Goal: Information Seeking & Learning: Learn about a topic

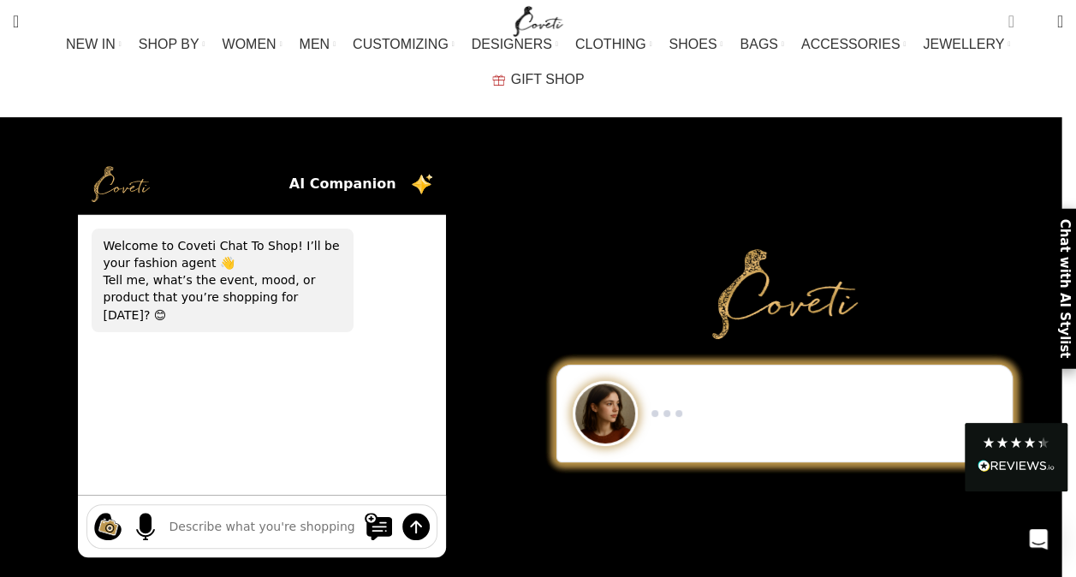
click at [1009, 17] on span "0 items" at bounding box center [1015, 15] width 13 height 13
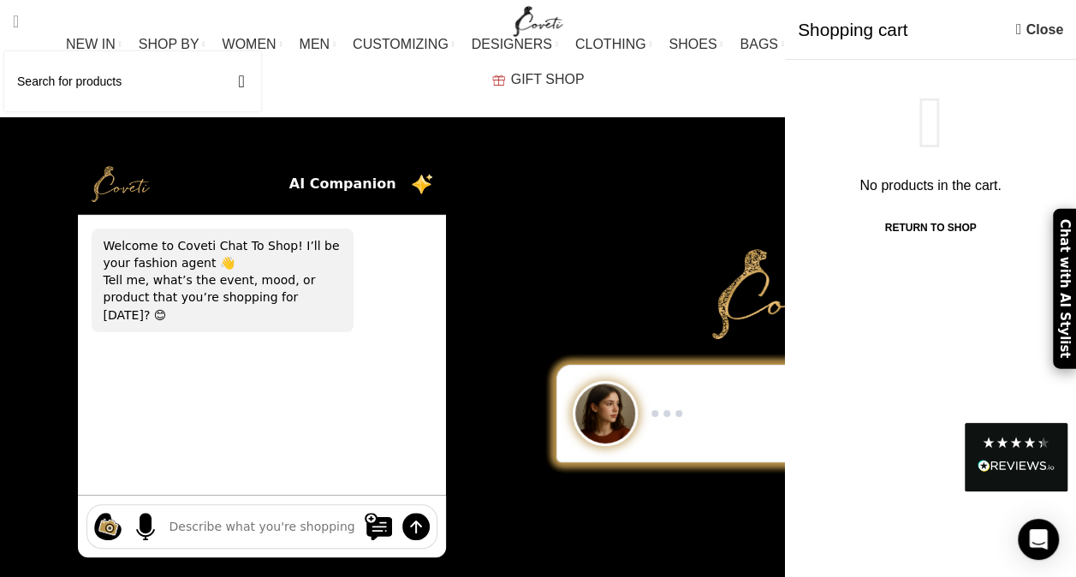
click at [27, 10] on link "Search" at bounding box center [15, 21] width 23 height 34
click at [19, 27] on span "Search" at bounding box center [16, 21] width 6 height 17
click at [67, 87] on input "Search" at bounding box center [132, 81] width 257 height 60
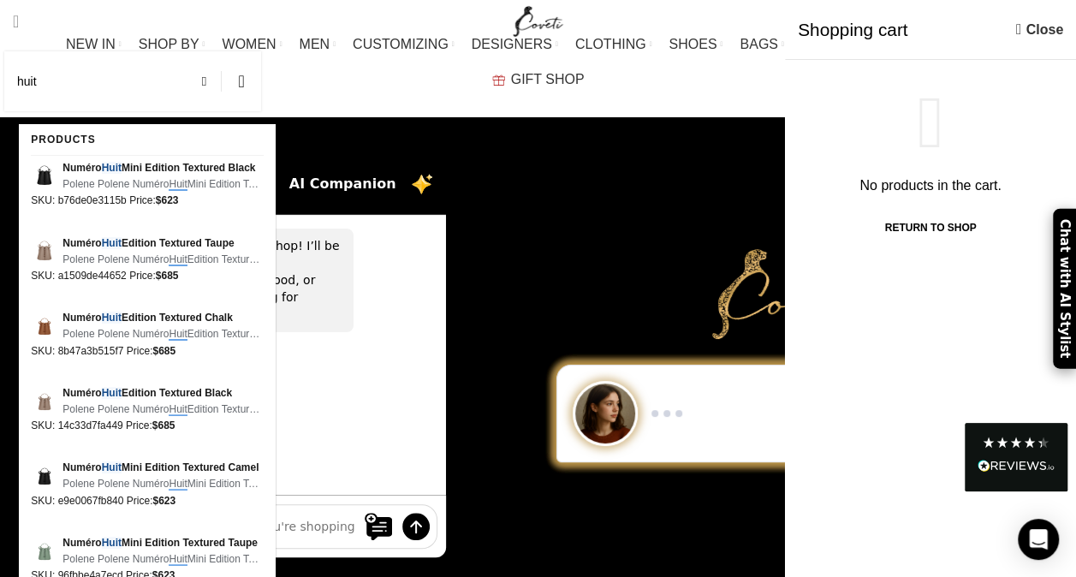
click at [19, 21] on span "Search" at bounding box center [16, 21] width 6 height 17
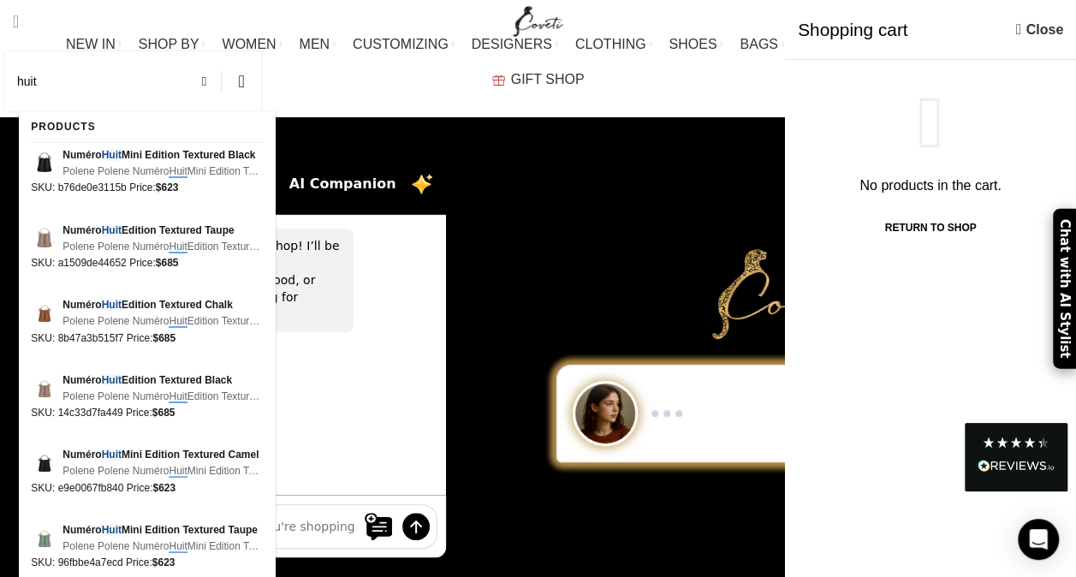
click at [80, 88] on input "huit" at bounding box center [132, 81] width 257 height 60
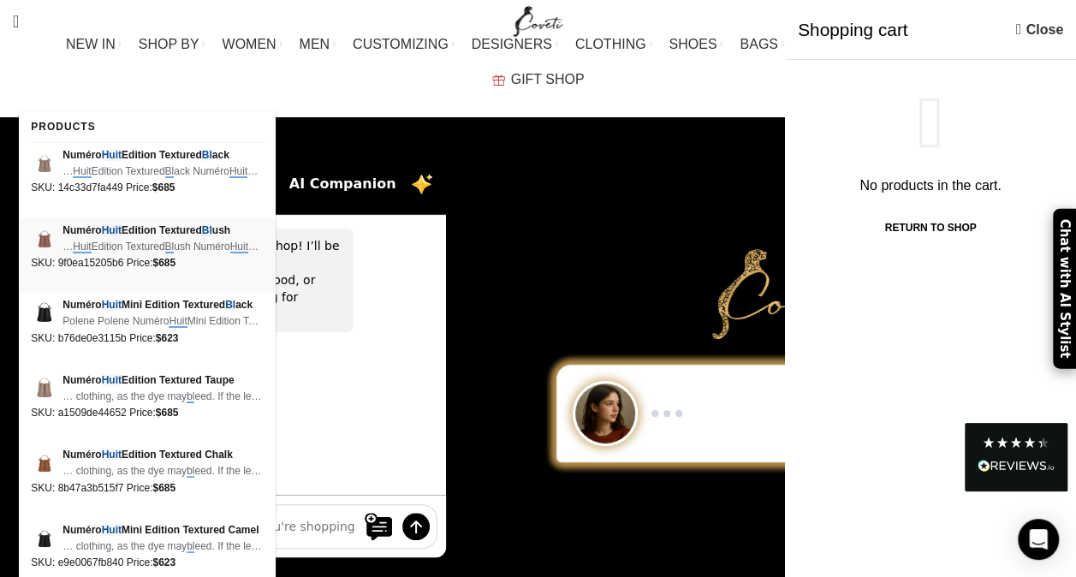
click at [117, 231] on em "Huit" at bounding box center [112, 230] width 20 height 12
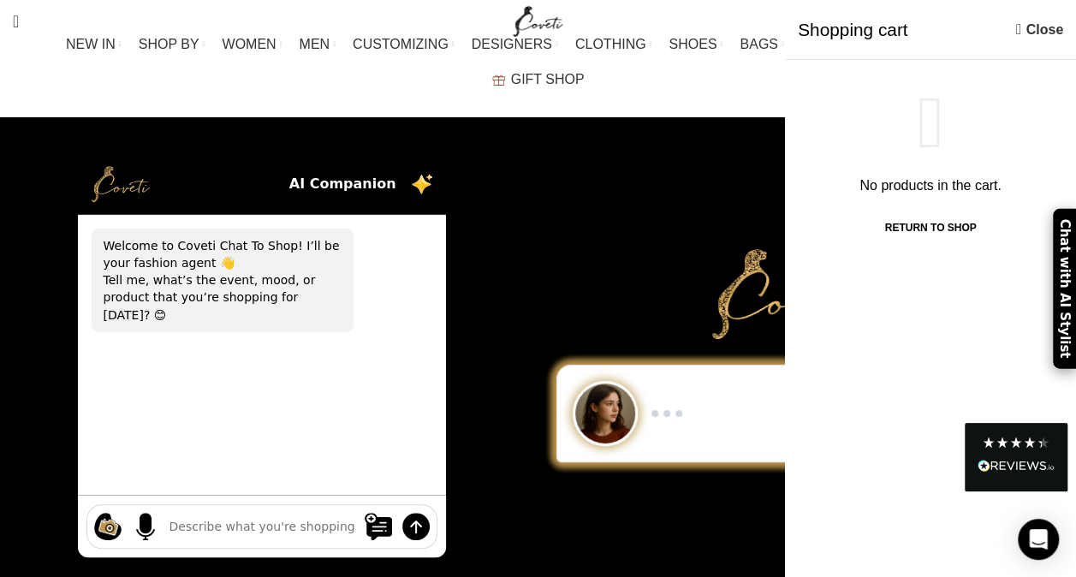
type input "[PERSON_NAME]"
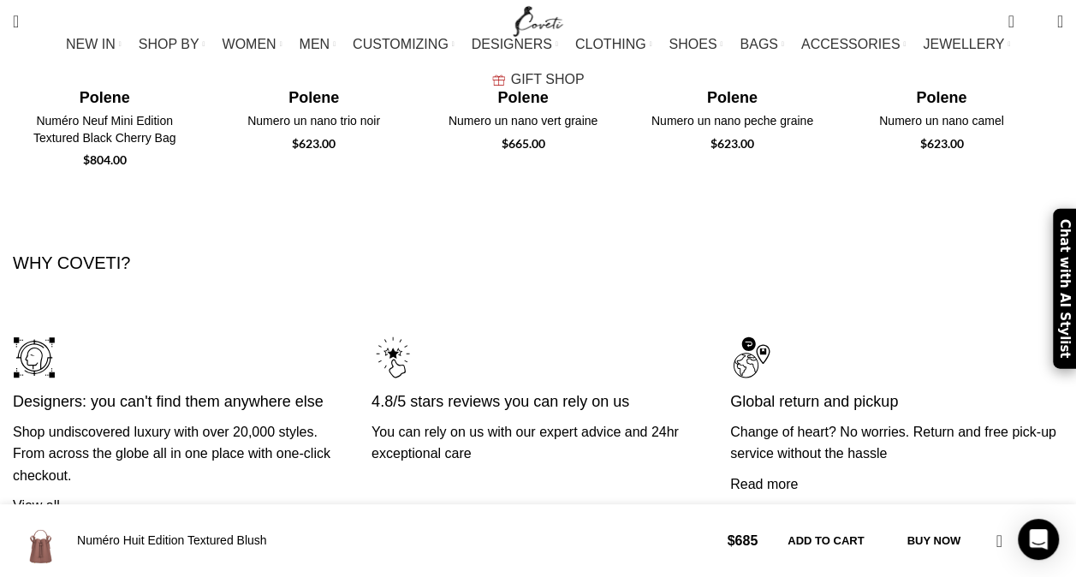
scroll to position [0, 360]
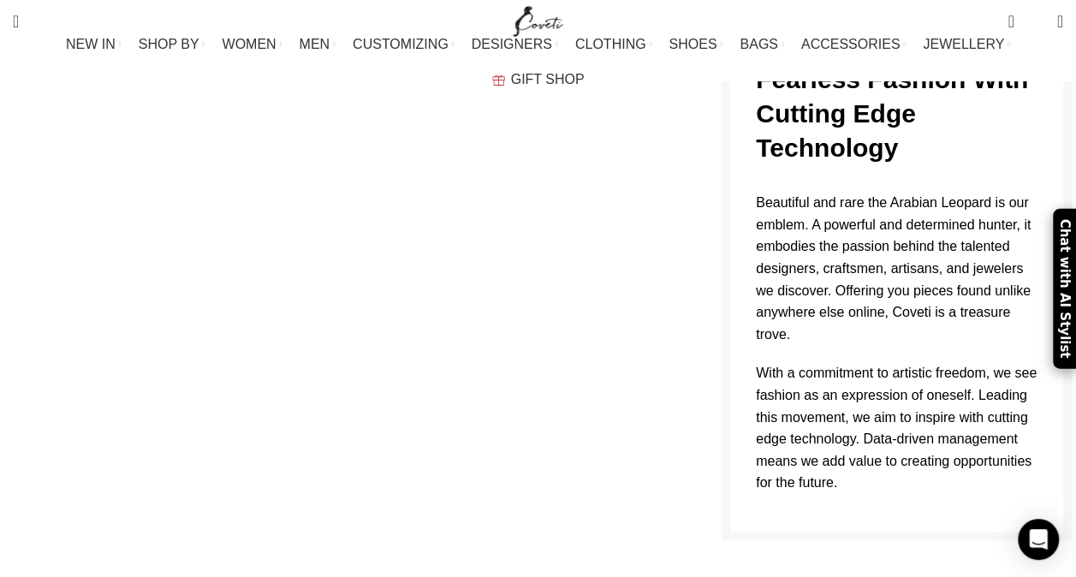
scroll to position [1405, 0]
